Goal: Complete application form: Complete application form

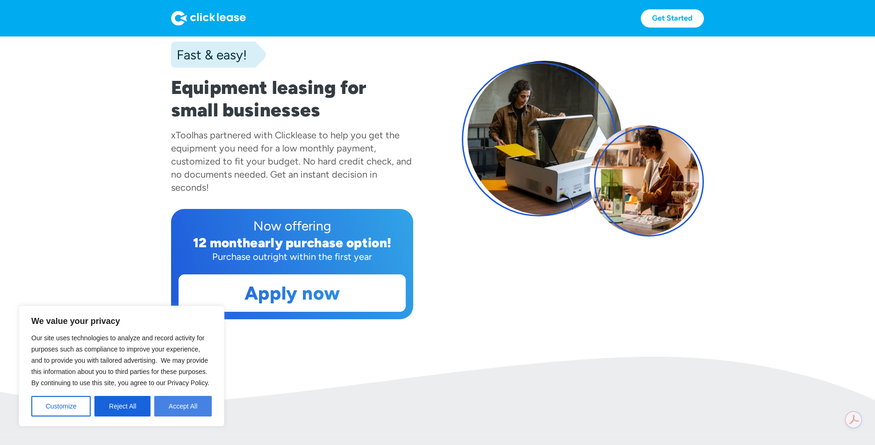
scroll to position [81, 0]
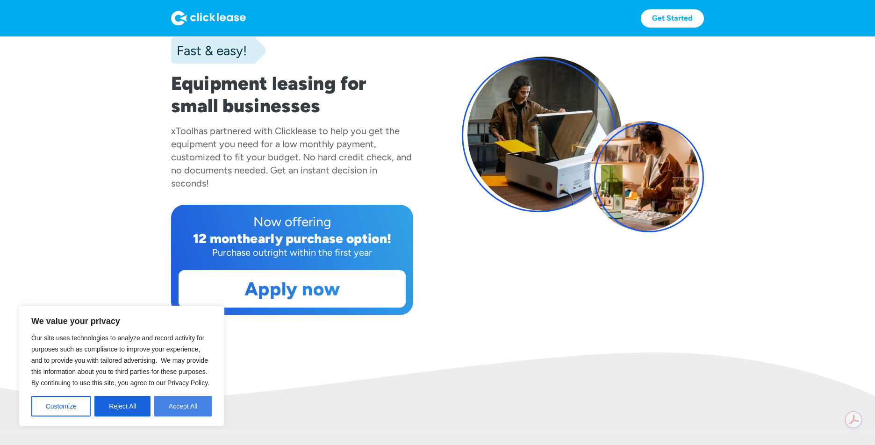
click at [184, 407] on button "Accept All" at bounding box center [182, 406] width 57 height 21
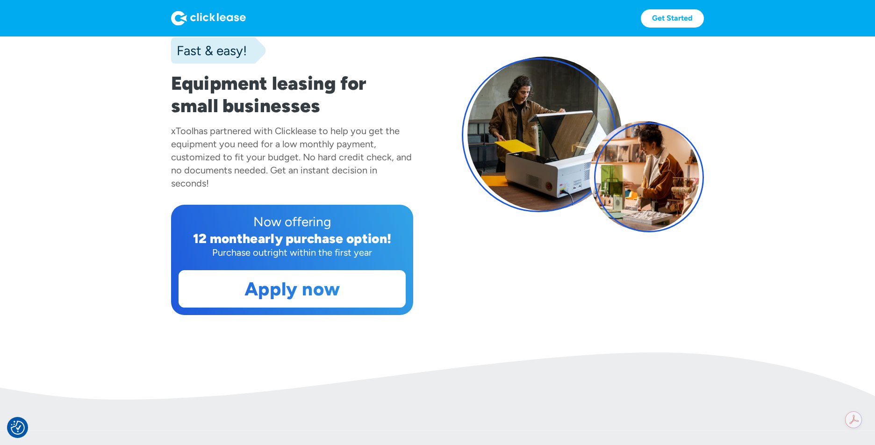
scroll to position [80, 0]
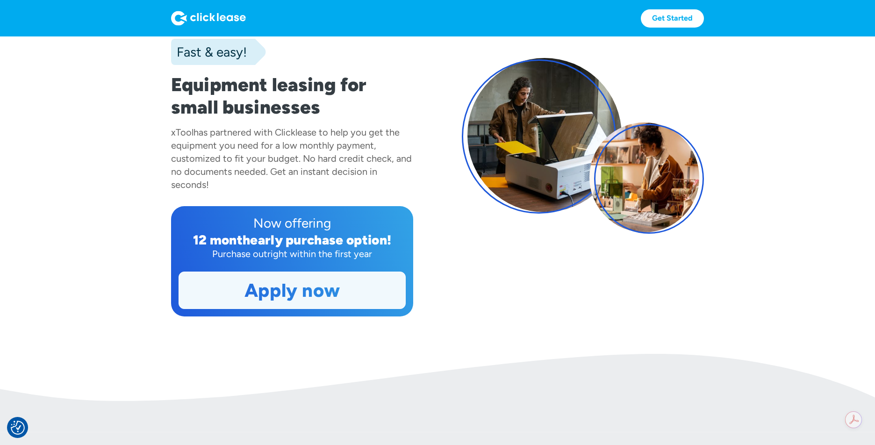
click at [268, 288] on link "Apply now" at bounding box center [292, 290] width 226 height 36
